Goal: Information Seeking & Learning: Learn about a topic

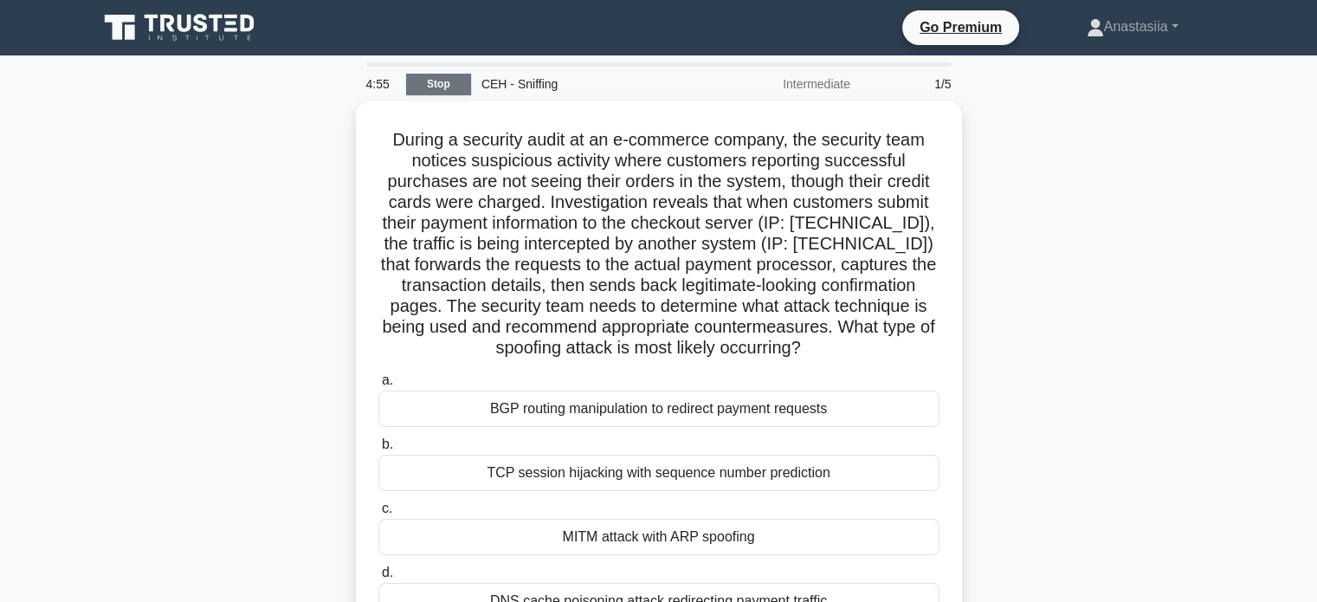
click at [421, 92] on link "Stop" at bounding box center [438, 85] width 65 height 22
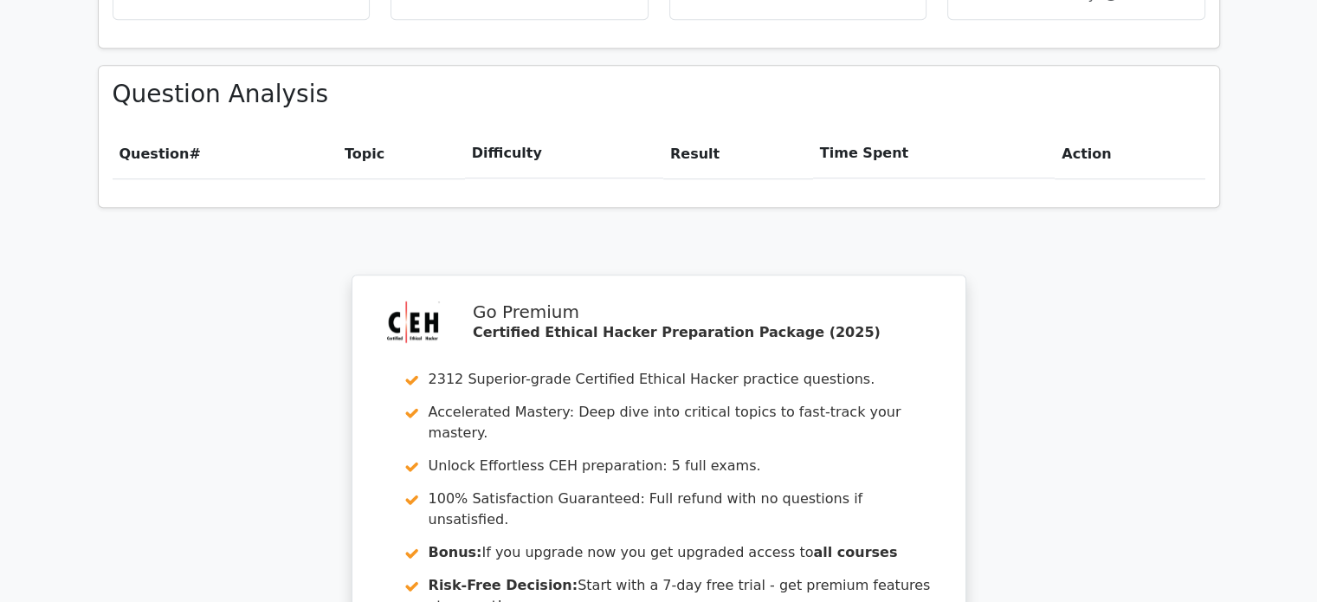
scroll to position [1499, 0]
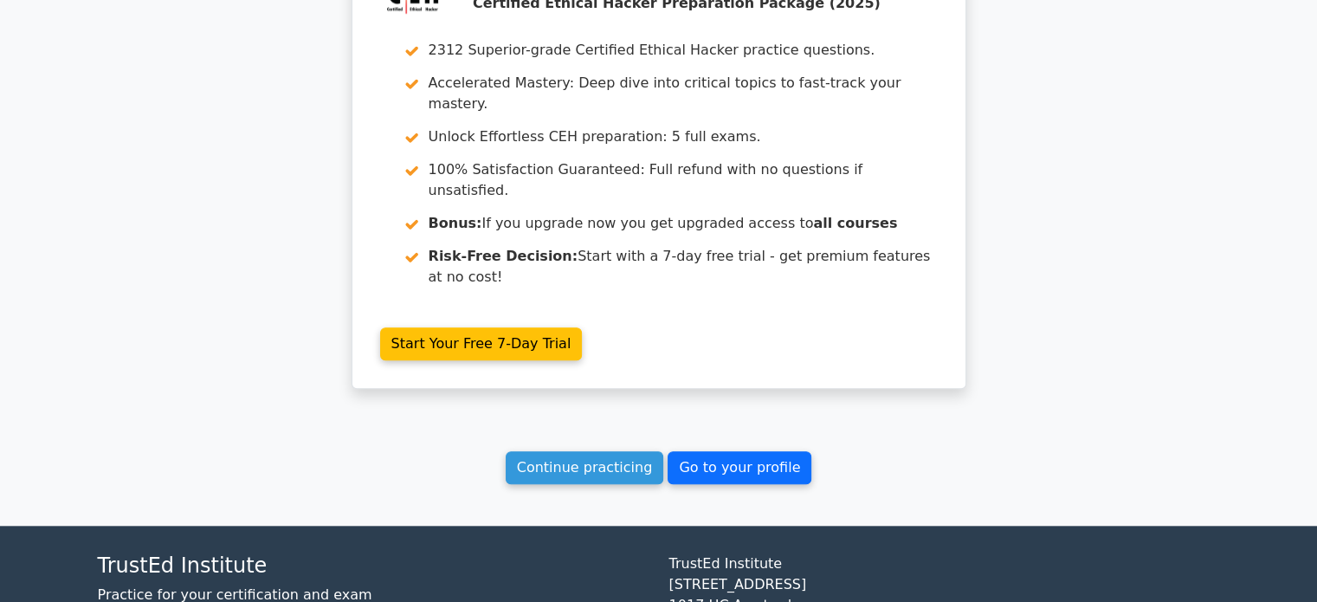
click at [699, 451] on link "Go to your profile" at bounding box center [739, 467] width 144 height 33
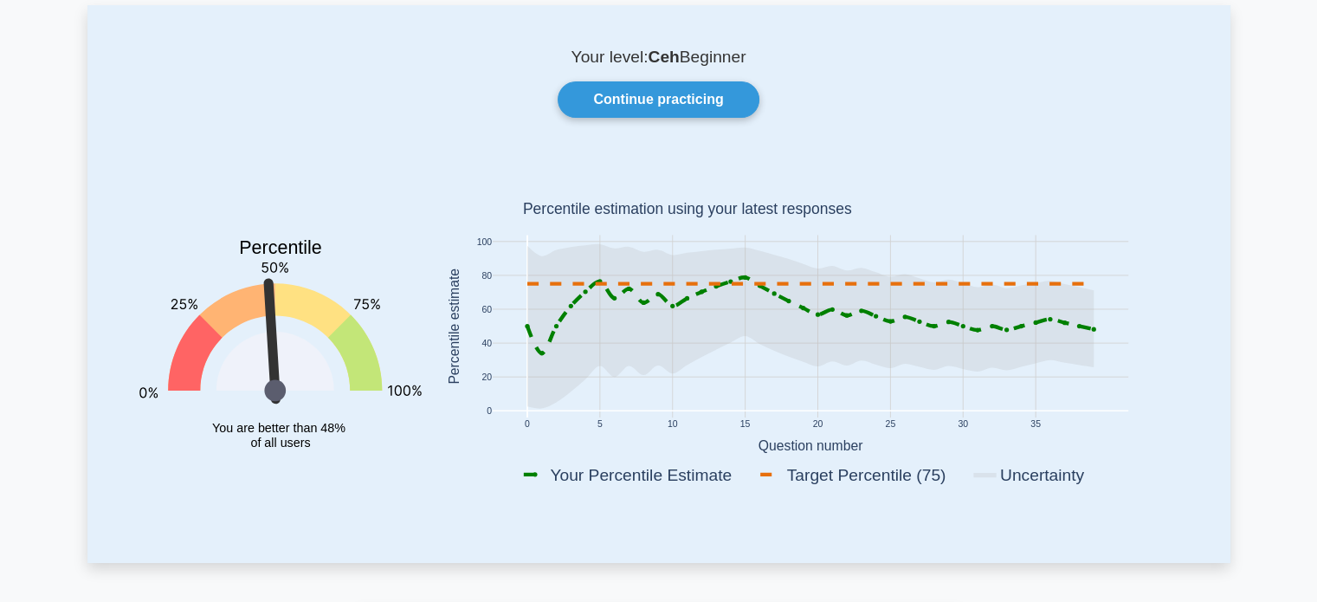
scroll to position [107, 0]
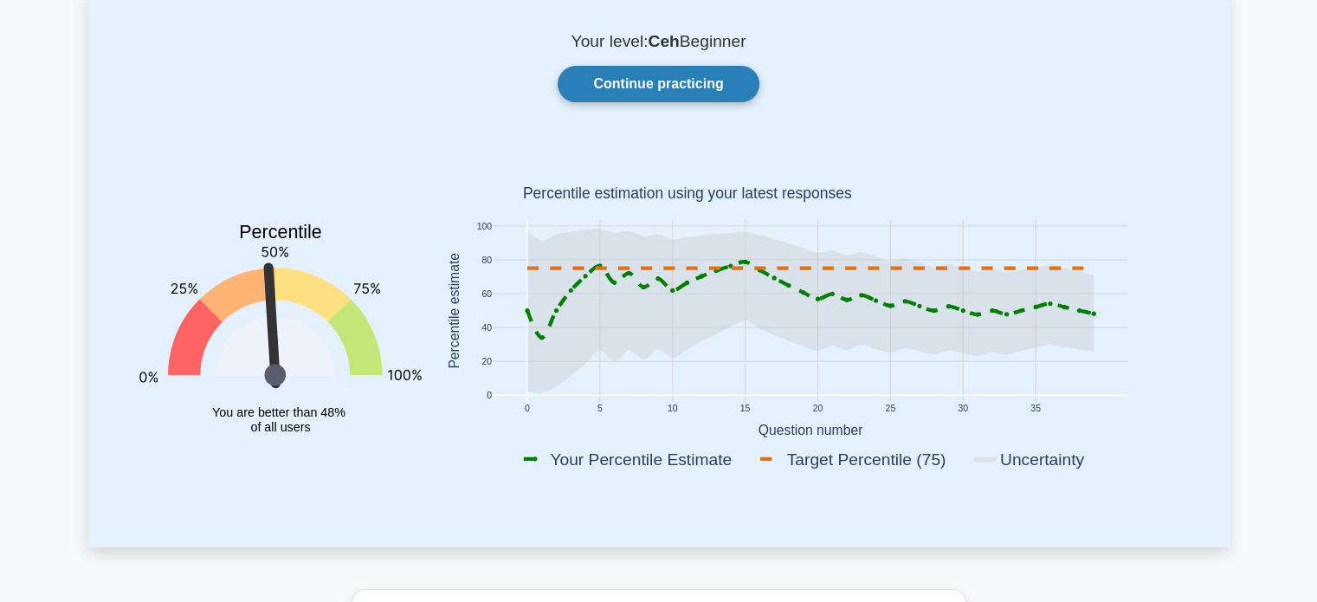
click at [706, 85] on link "Continue practicing" at bounding box center [657, 84] width 201 height 36
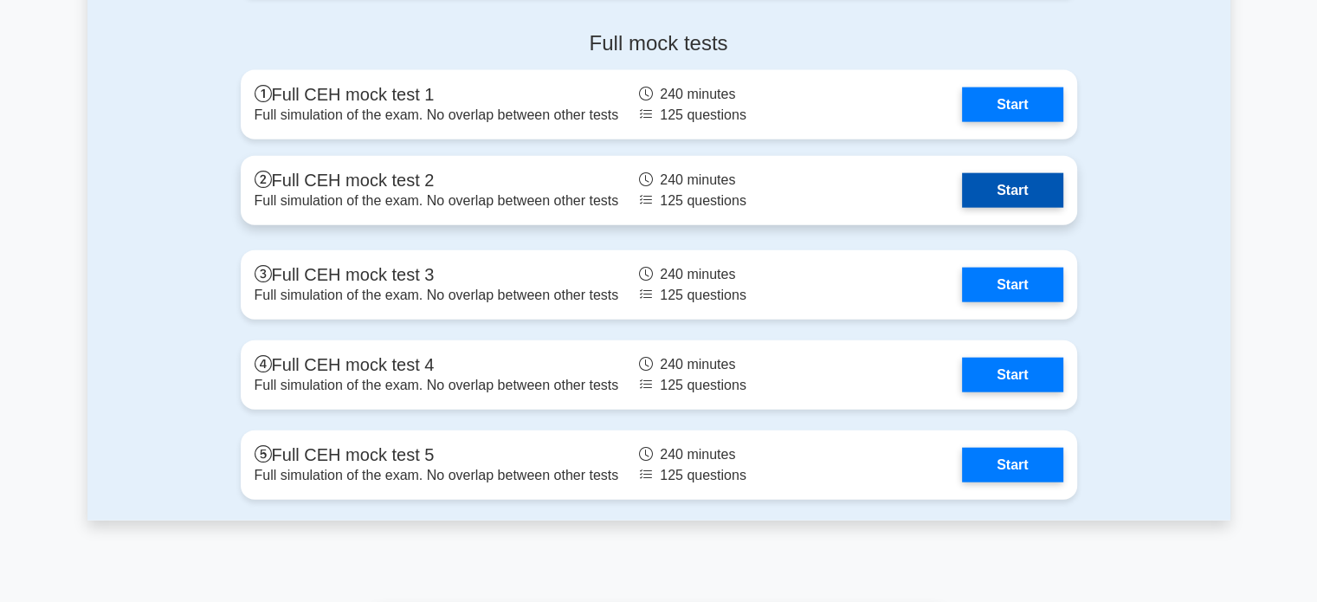
scroll to position [4041, 0]
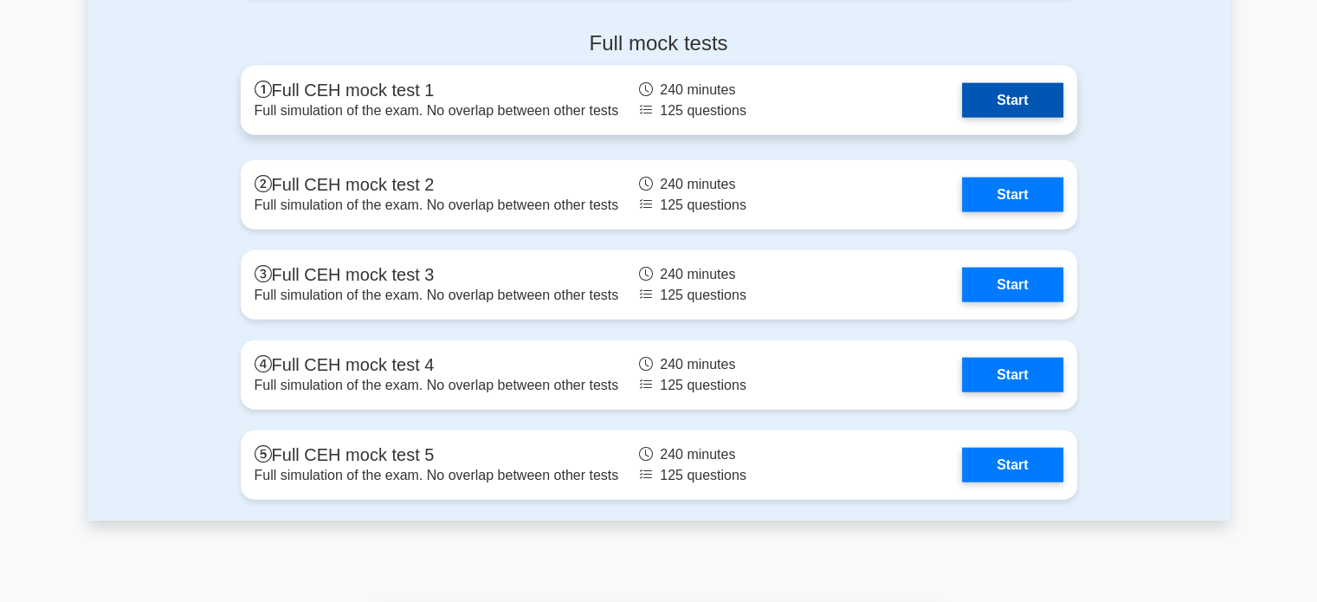
click at [1045, 94] on link "Start" at bounding box center [1012, 100] width 100 height 35
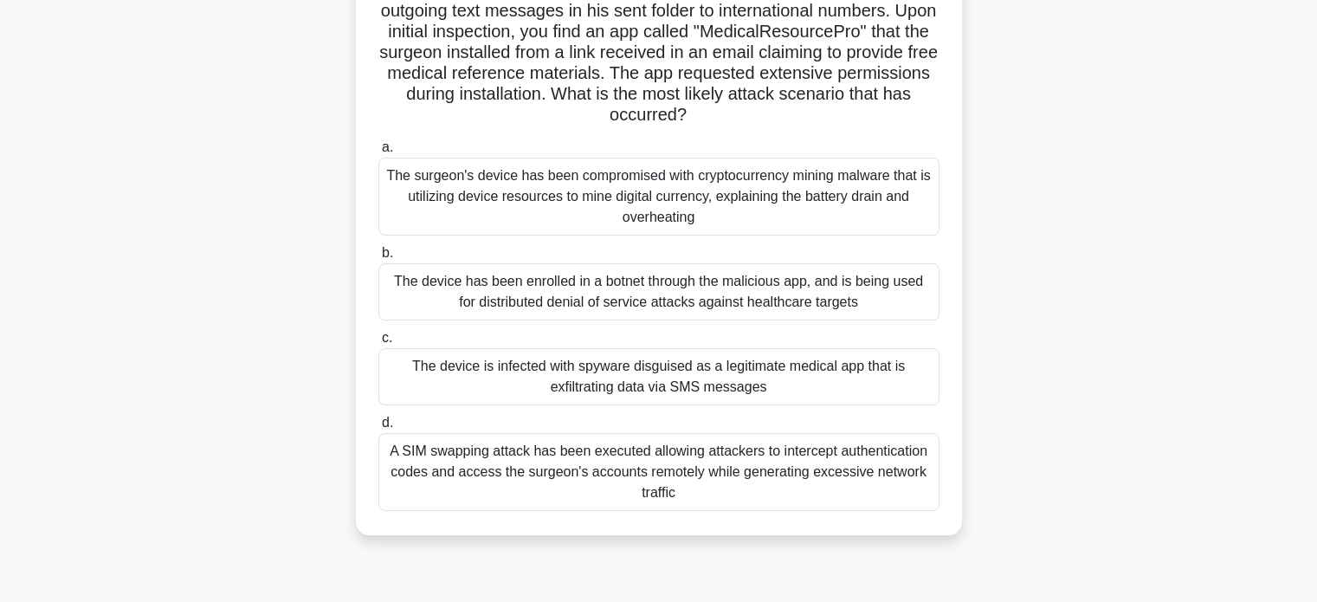
scroll to position [229, 0]
drag, startPoint x: 516, startPoint y: 351, endPoint x: 533, endPoint y: 314, distance: 40.3
click at [533, 314] on div "a. The surgeon's device has been compromised with cryptocurrency mining malware…" at bounding box center [659, 323] width 582 height 381
click at [557, 295] on div "The device has been enrolled in a botnet through the malicious app, and is bein…" at bounding box center [658, 291] width 561 height 57
click at [378, 259] on input "b. The device has been enrolled in a botnet through the malicious app, and is b…" at bounding box center [378, 253] width 0 height 11
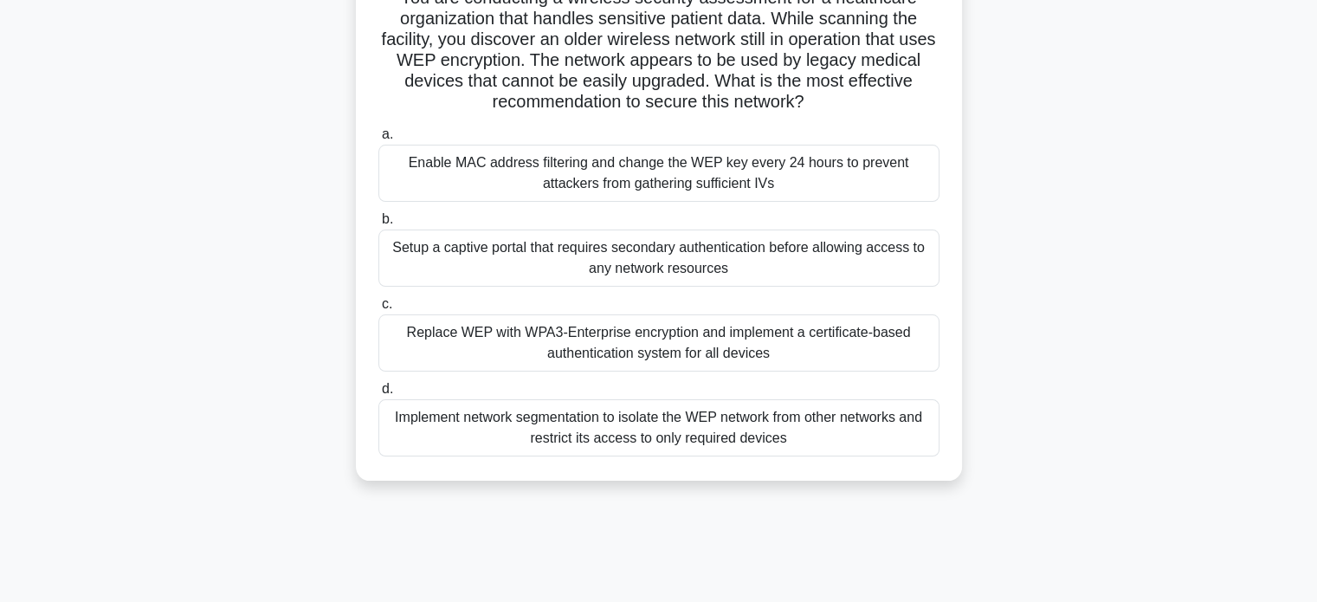
scroll to position [139, 0]
click at [628, 335] on div "Replace WEP with WPA3-Enterprise encryption and implement a certificate-based a…" at bounding box center [658, 341] width 561 height 57
click at [378, 309] on input "c. Replace WEP with WPA3-Enterprise encryption and implement a certificate-base…" at bounding box center [378, 303] width 0 height 11
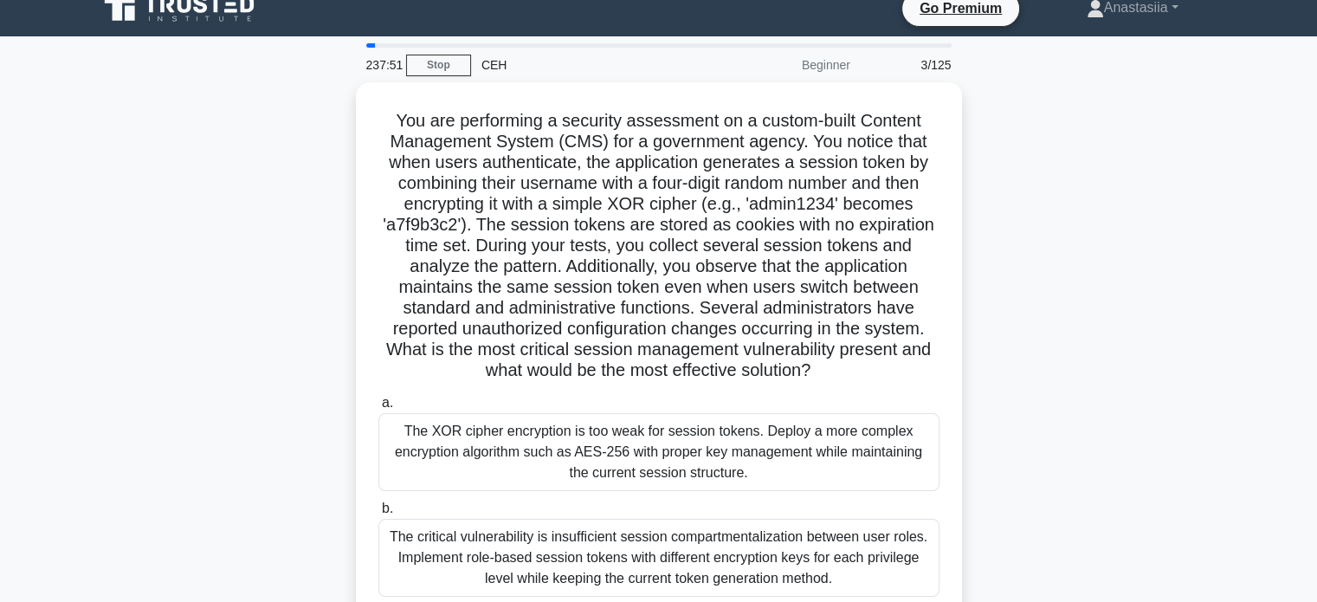
scroll to position [0, 0]
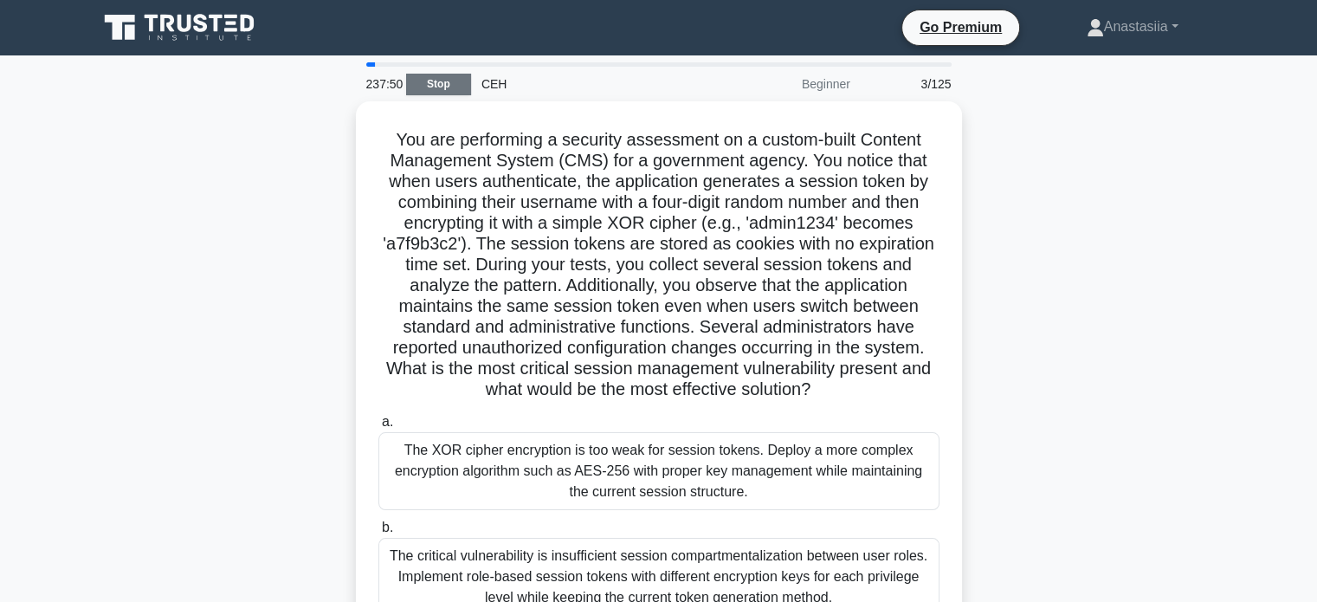
click at [441, 75] on link "Stop" at bounding box center [438, 85] width 65 height 22
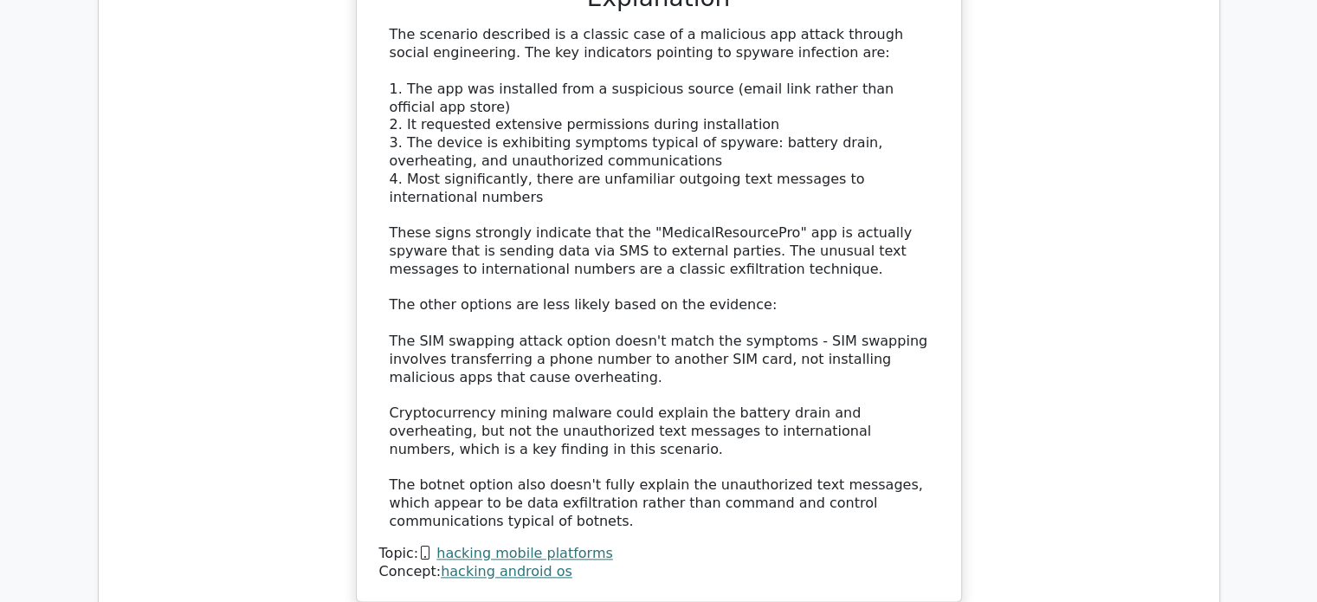
scroll to position [2296, 0]
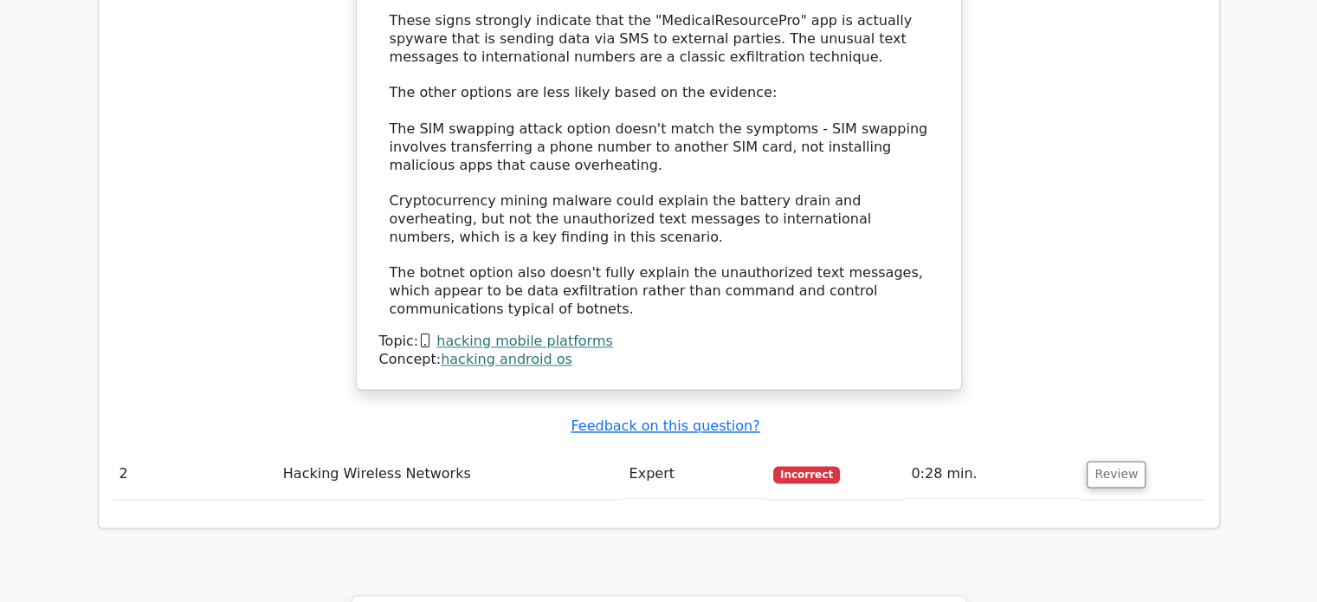
click at [807, 449] on td "Incorrect" at bounding box center [835, 473] width 138 height 49
click at [1100, 461] on button "Review" at bounding box center [1115, 474] width 59 height 27
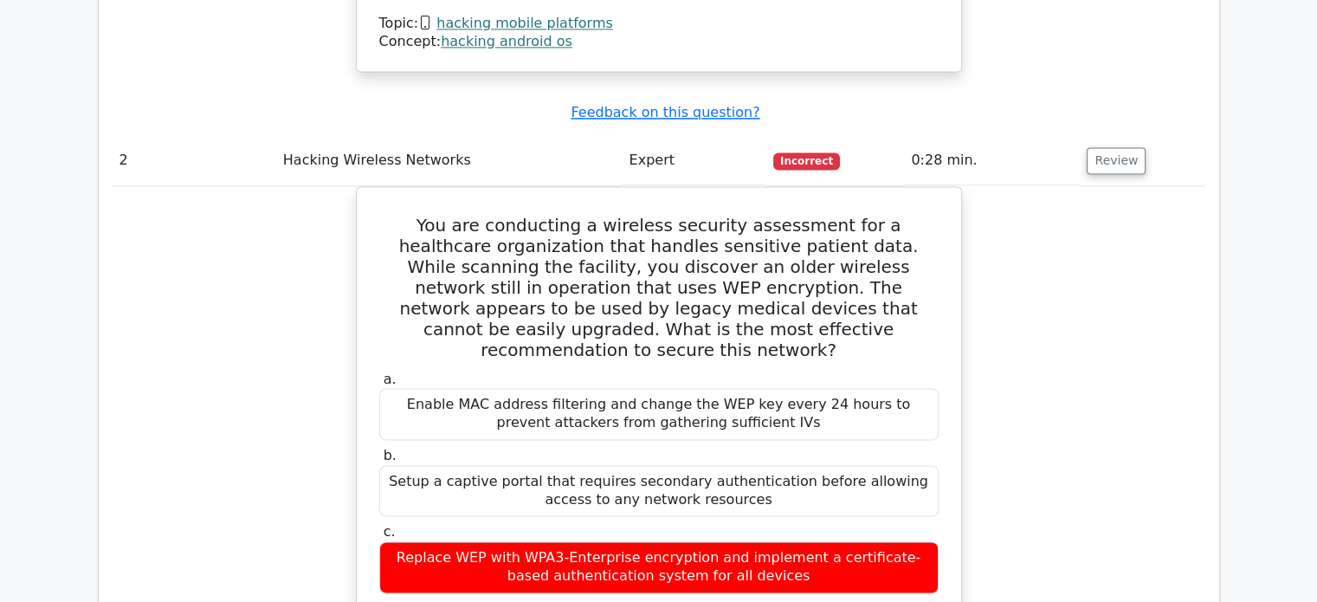
scroll to position [2607, 0]
